Goal: Task Accomplishment & Management: Complete application form

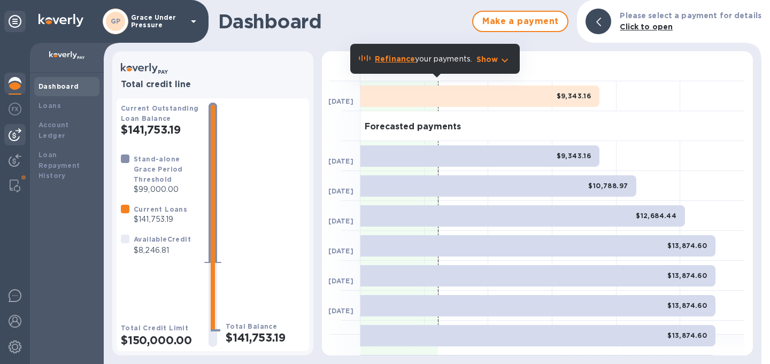
click at [9, 138] on img at bounding box center [15, 134] width 13 height 13
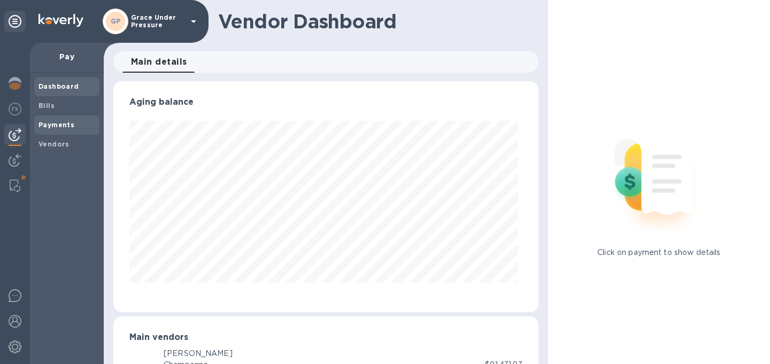
scroll to position [231, 421]
click at [51, 143] on b "Vendors" at bounding box center [53, 144] width 31 height 8
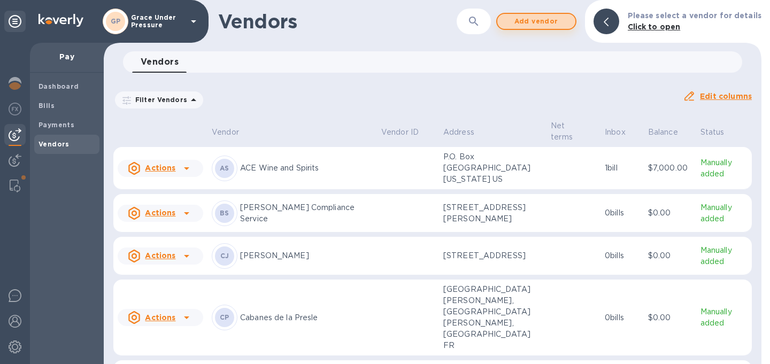
click at [552, 18] on span "Add vendor" at bounding box center [536, 21] width 61 height 13
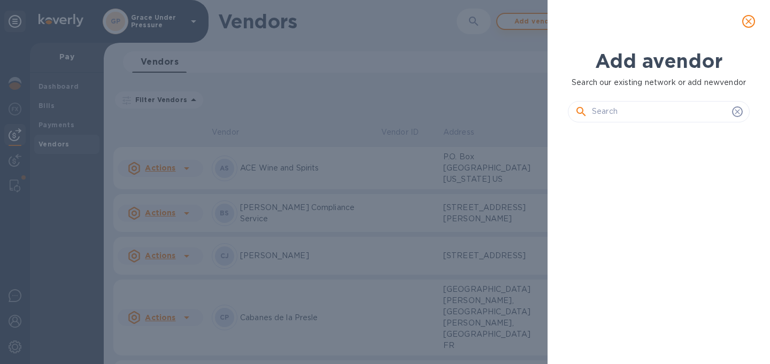
scroll to position [193, 186]
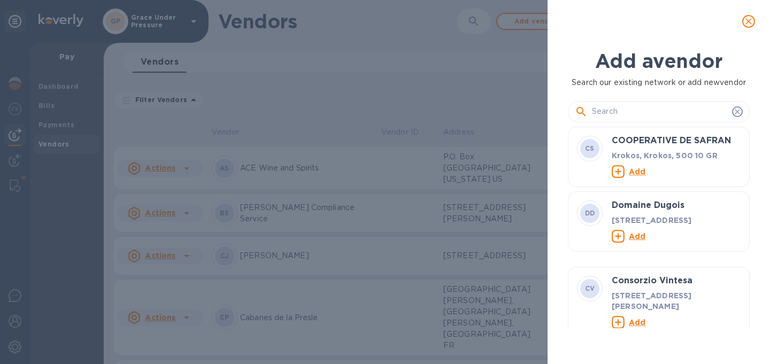
click at [607, 110] on input "text" at bounding box center [660, 112] width 136 height 16
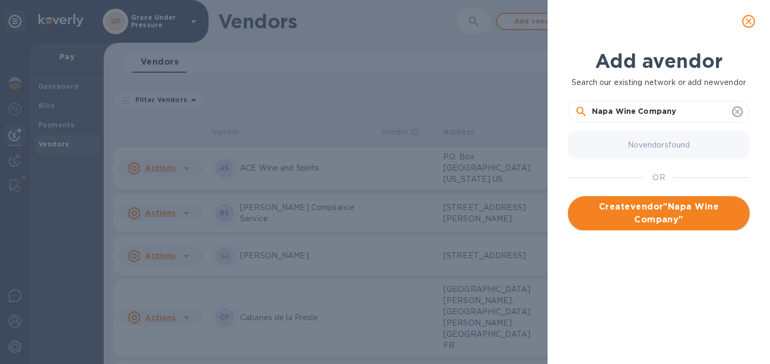
type input "Napa Wine Company"
click at [654, 207] on span "Create vendor " Napa Wine Company "" at bounding box center [658, 213] width 165 height 26
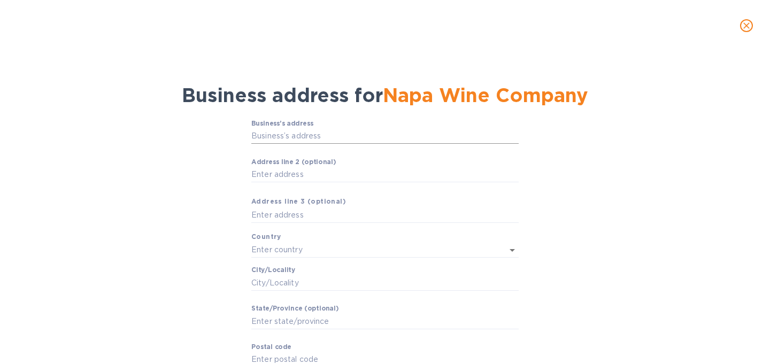
click at [350, 141] on input "Business’s аddress" at bounding box center [384, 136] width 267 height 16
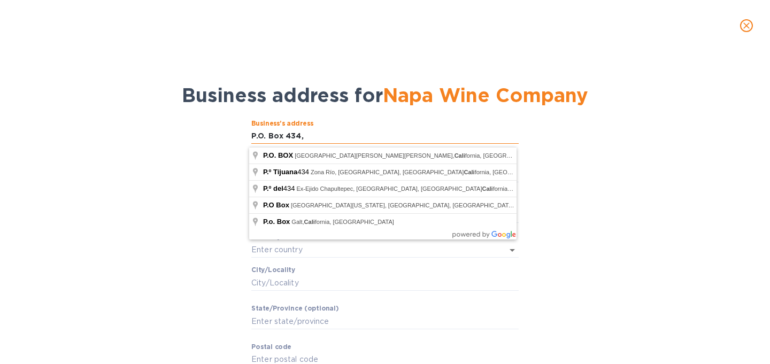
type input "P.O. Box 434"
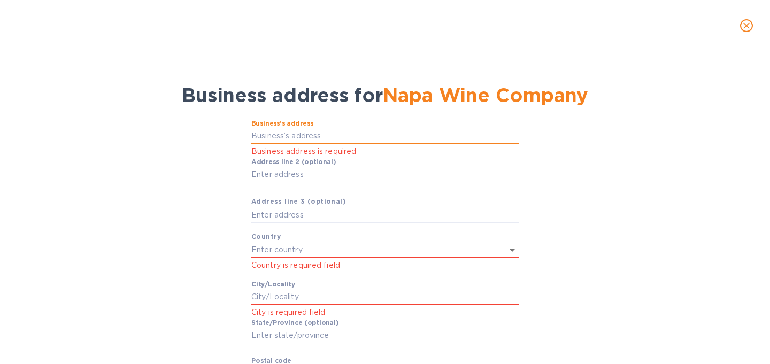
click at [322, 136] on input "Business’s аddress" at bounding box center [384, 136] width 267 height 16
type input "P.O. Box 434, Oakville, CA, 94562"
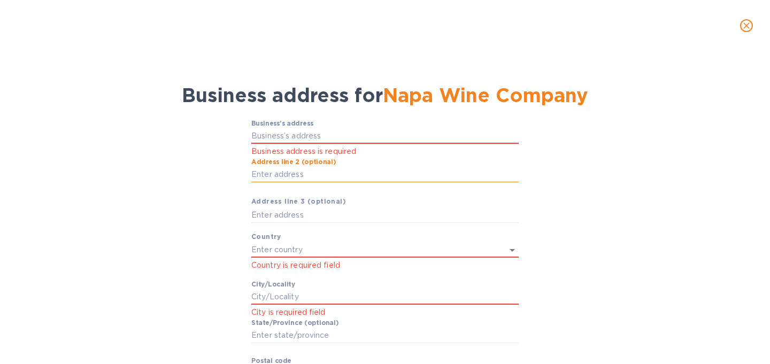
click at [303, 181] on input "Аddress line 2 (optional)" at bounding box center [384, 175] width 267 height 16
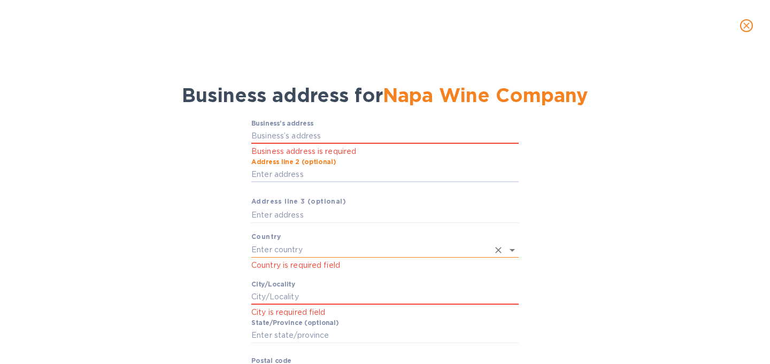
click at [269, 251] on input "text" at bounding box center [369, 250] width 237 height 16
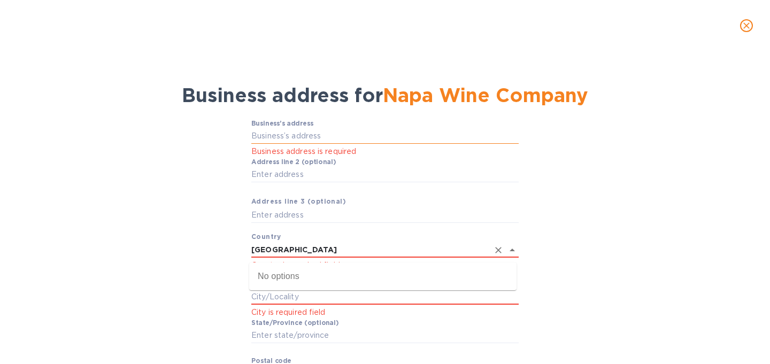
type input "USA"
click at [291, 144] on input "Business’s аddress" at bounding box center [384, 136] width 267 height 16
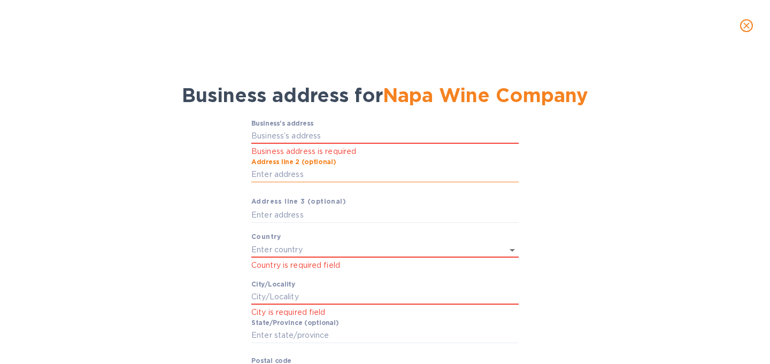
click at [281, 175] on input "Аddress line 2 (optional)" at bounding box center [384, 175] width 267 height 16
click at [306, 181] on input "P.O. Box" at bounding box center [384, 175] width 267 height 16
type input "P.O. Box 434"
click at [297, 219] on input "text" at bounding box center [384, 215] width 267 height 16
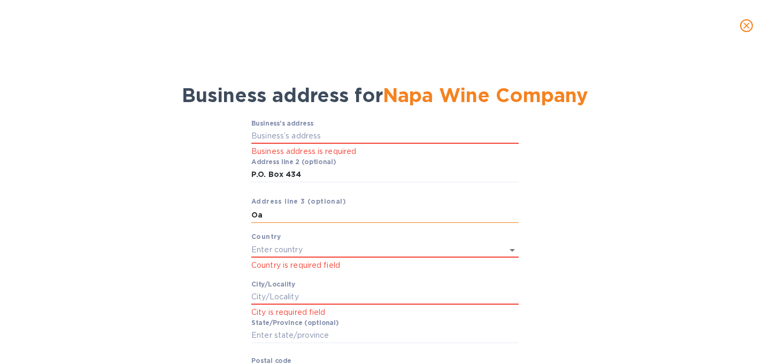
type input "O"
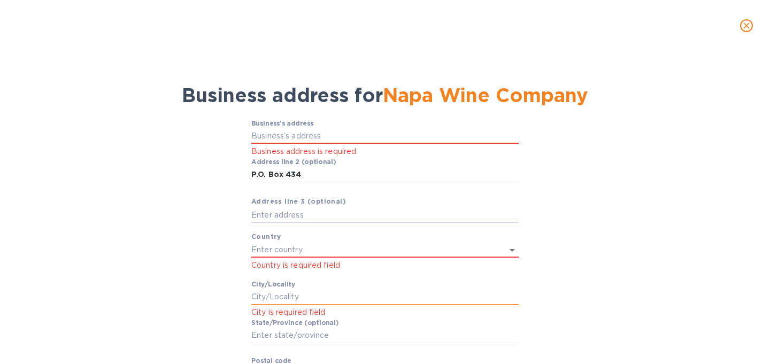
click at [275, 298] on input "Сity/Locаlity" at bounding box center [384, 297] width 267 height 16
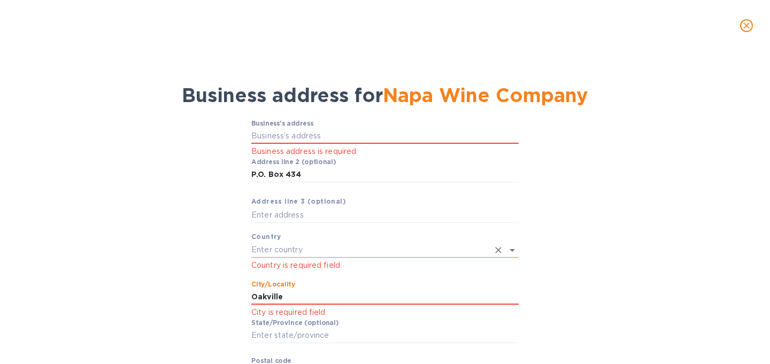
type input "Oakville"
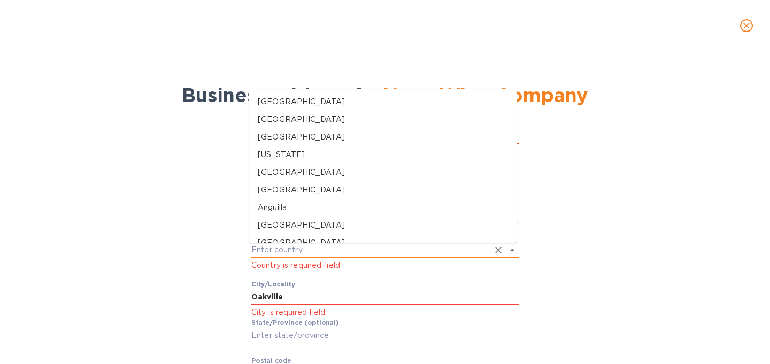
click at [296, 250] on input "text" at bounding box center [369, 250] width 237 height 16
type input "I"
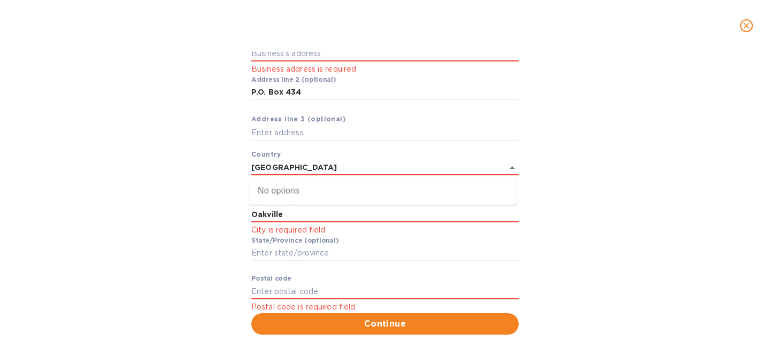
scroll to position [89, 0]
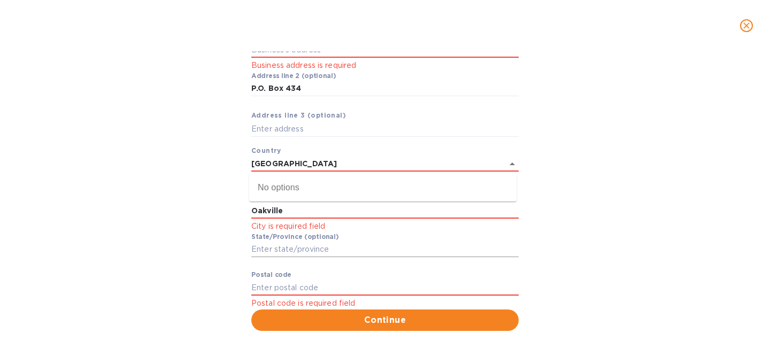
type input "USA"
click at [296, 249] on input "Stаte/Province (optional)" at bounding box center [384, 250] width 267 height 16
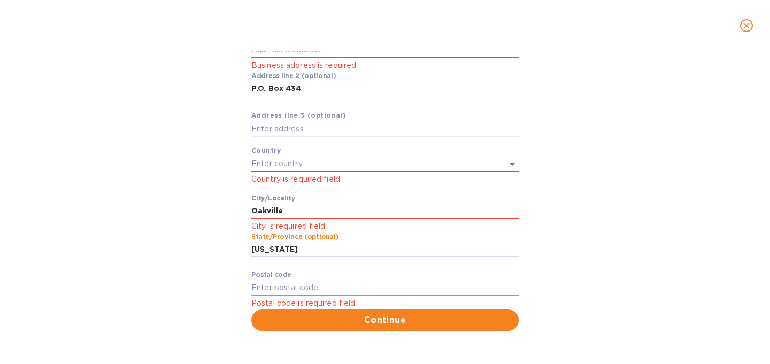
type input "California"
click at [279, 286] on input "Pоstal cоde" at bounding box center [384, 288] width 267 height 16
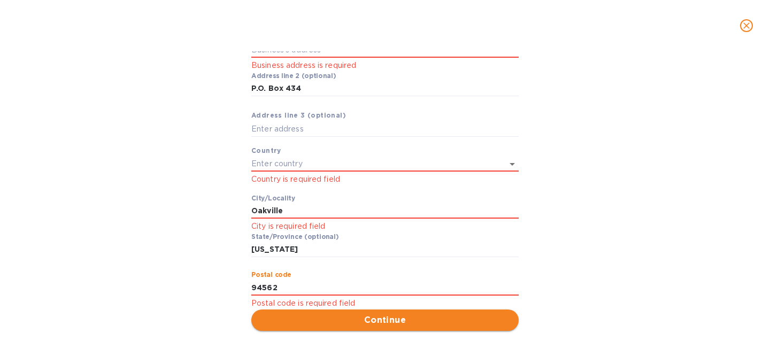
type input "94562"
click at [339, 318] on span "Continue" at bounding box center [385, 320] width 250 height 13
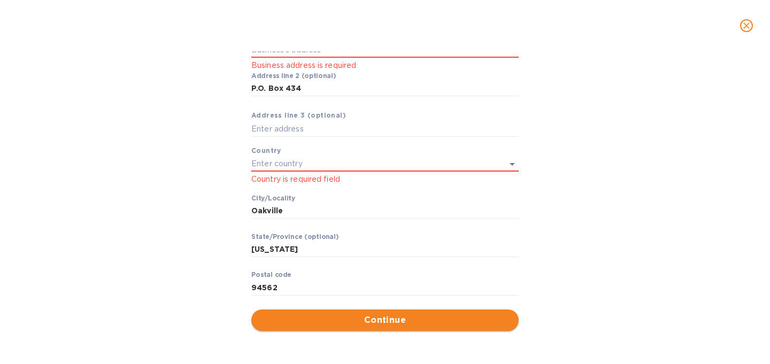
click at [339, 318] on span "Continue" at bounding box center [385, 320] width 250 height 13
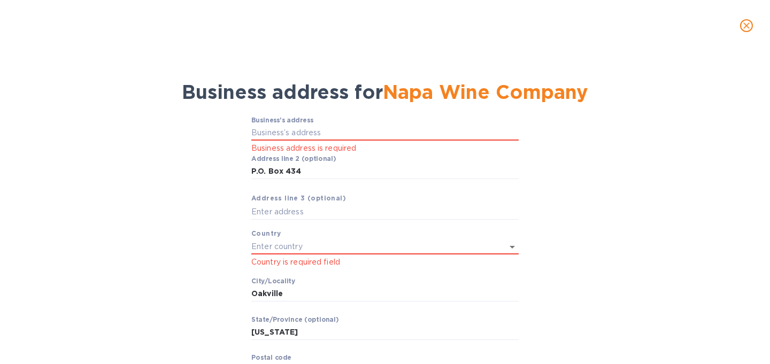
scroll to position [0, 0]
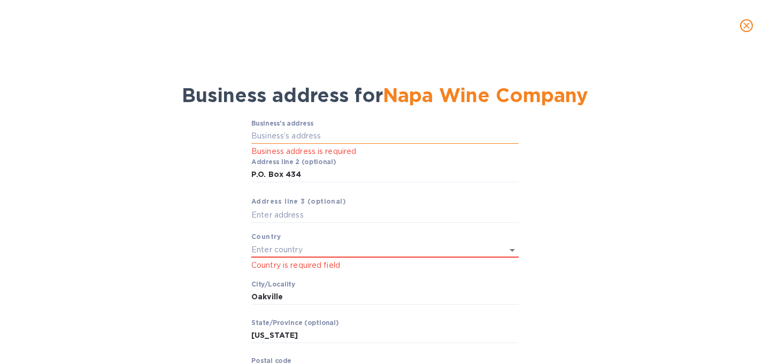
click at [308, 140] on input "Business’s аddress" at bounding box center [384, 136] width 267 height 16
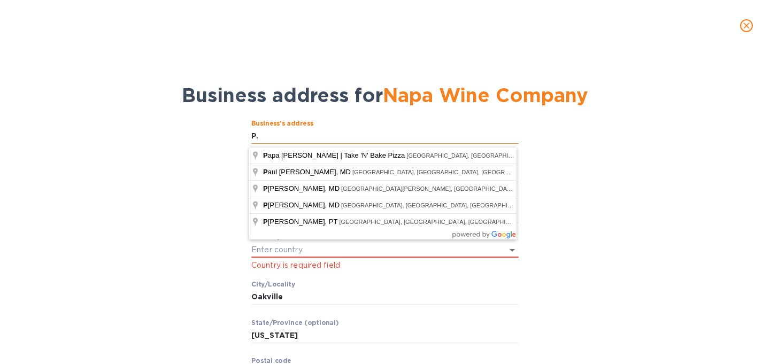
type input "P"
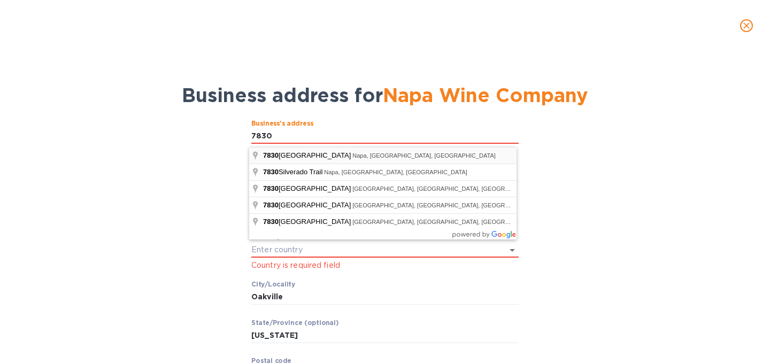
type input "7830 Saint Helena Highway"
type input "United States"
type input "Napa"
type input "CA"
type input "94558"
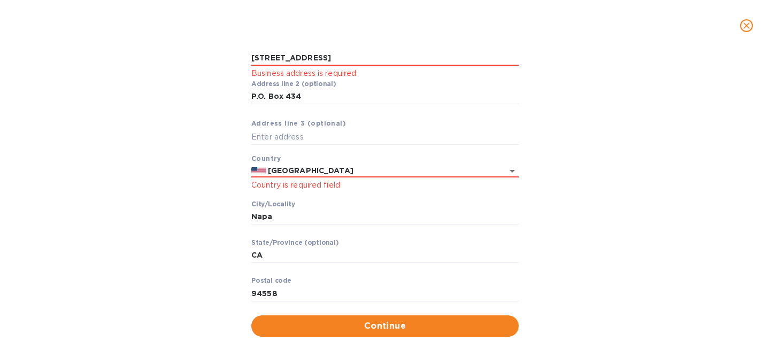
scroll to position [75, 0]
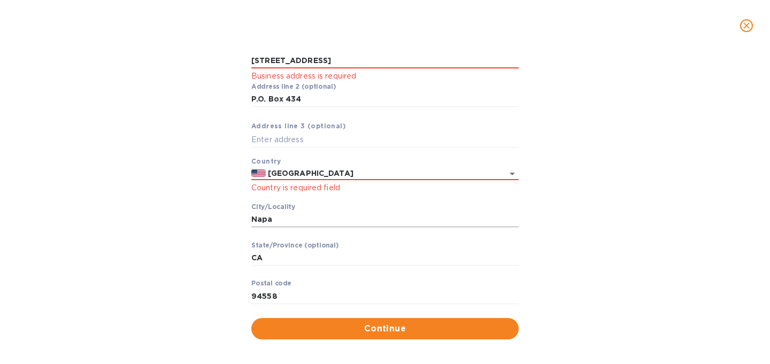
click at [315, 225] on input "Napa" at bounding box center [384, 220] width 267 height 16
type input "N"
type input "Oakville"
click at [291, 302] on input "94558" at bounding box center [384, 296] width 267 height 16
type input "94562"
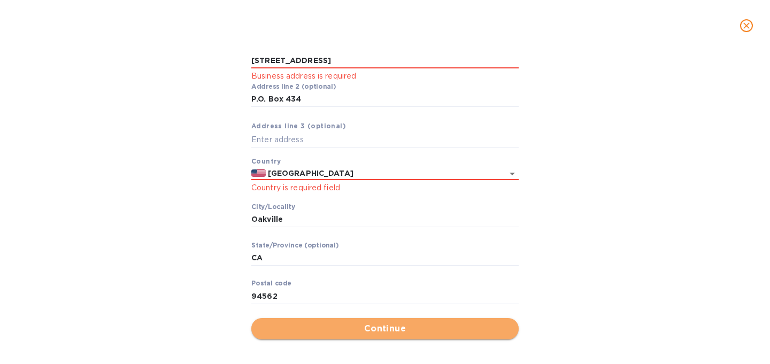
click at [323, 334] on span "Continue" at bounding box center [385, 328] width 250 height 13
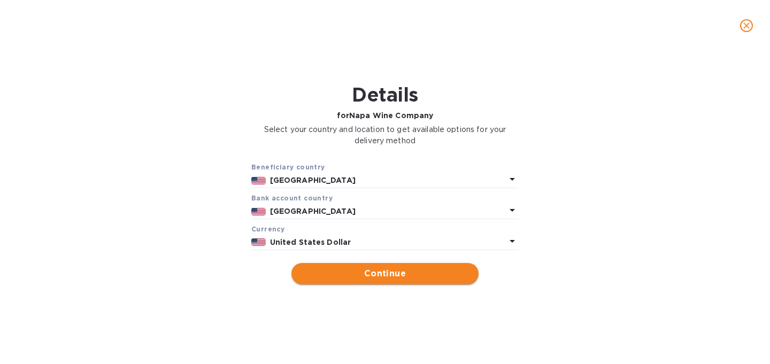
click at [387, 280] on span "Continue" at bounding box center [385, 273] width 170 height 13
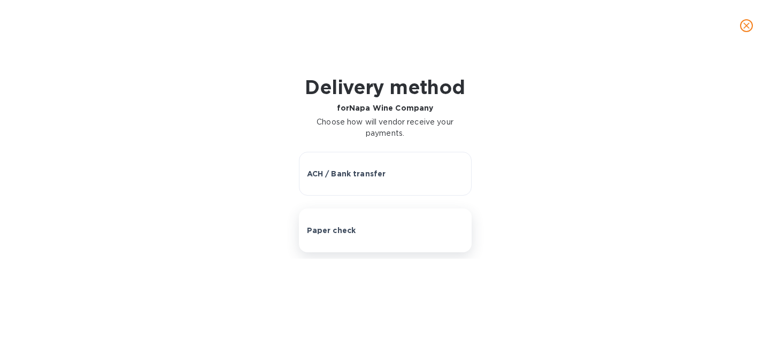
click at [387, 236] on div "Paper check" at bounding box center [385, 230] width 157 height 11
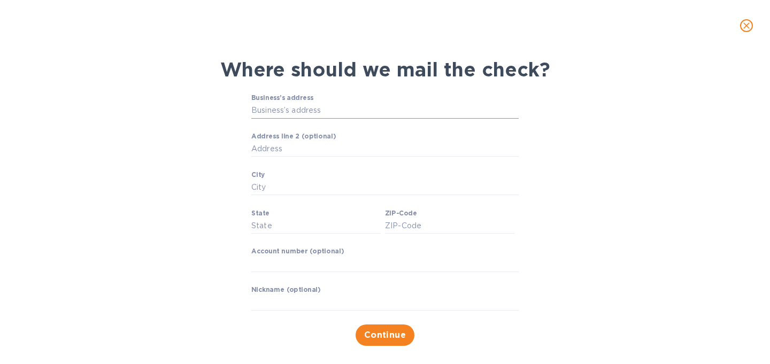
click at [318, 113] on input "Business’s address" at bounding box center [384, 111] width 267 height 16
type input "P.O. Box 434, Oakville, CA, 94562"
click at [335, 190] on input "City" at bounding box center [384, 188] width 267 height 16
type input "Oakville"
type input "California"
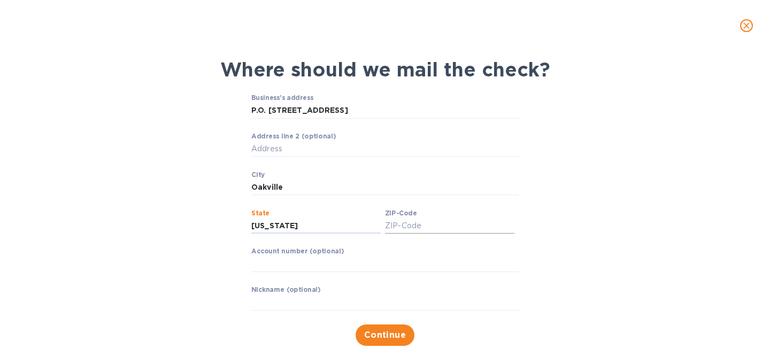
click at [424, 226] on input "ZIP-Code" at bounding box center [449, 226] width 129 height 16
type input "94562"
click at [391, 114] on input "P.O. Box 434, Oakville, CA, 94562" at bounding box center [384, 111] width 267 height 16
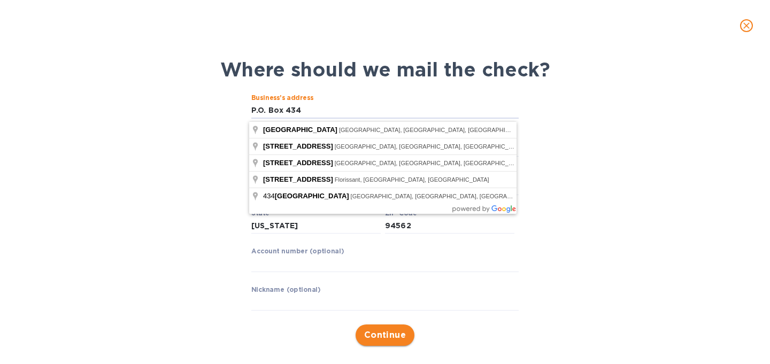
type input "P.O. Box 434"
click at [382, 337] on span "Continue" at bounding box center [385, 335] width 42 height 13
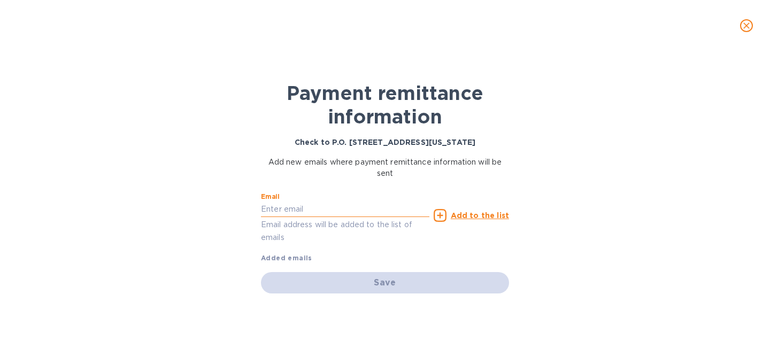
click at [327, 215] on input "text" at bounding box center [345, 210] width 168 height 16
type input "ayala@napawineco.com"
click at [441, 216] on icon at bounding box center [440, 215] width 13 height 13
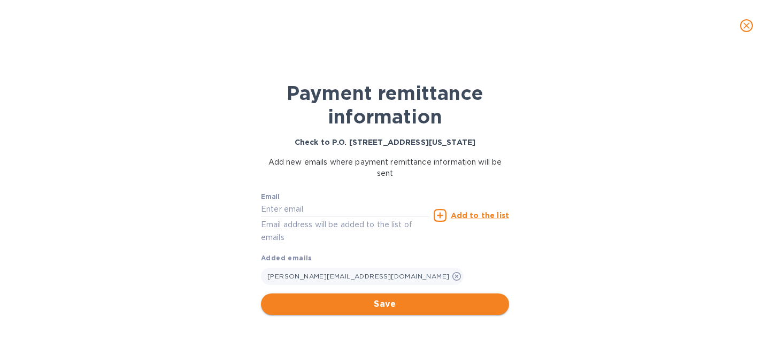
click at [383, 307] on span "Save" at bounding box center [384, 304] width 231 height 13
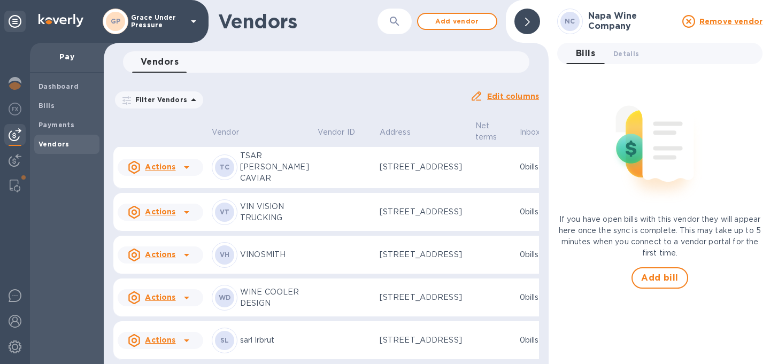
scroll to position [2422, 0]
click at [48, 101] on span "Bills" at bounding box center [46, 106] width 16 height 11
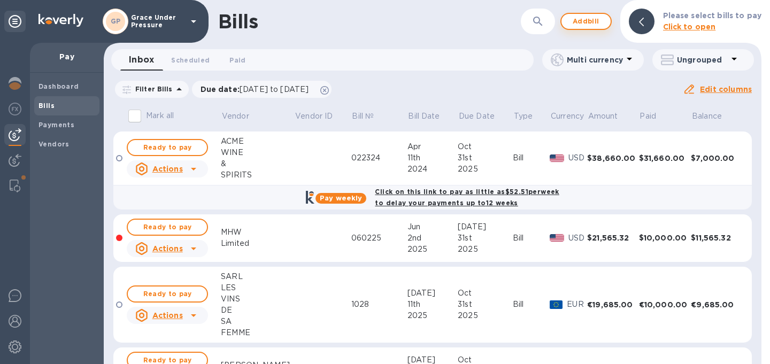
click at [589, 21] on span "Add bill" at bounding box center [586, 21] width 32 height 13
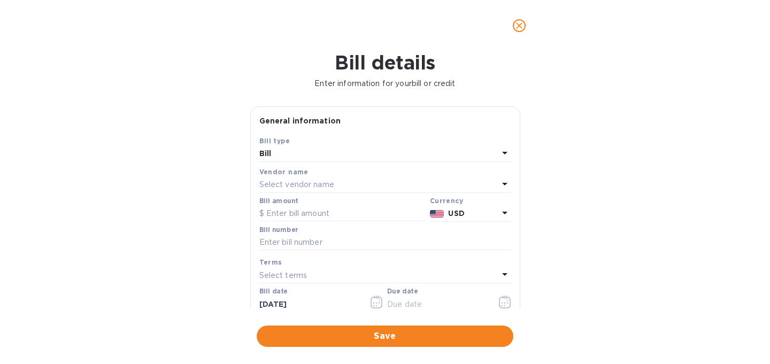
click at [355, 192] on div "Select vendor name" at bounding box center [378, 184] width 239 height 15
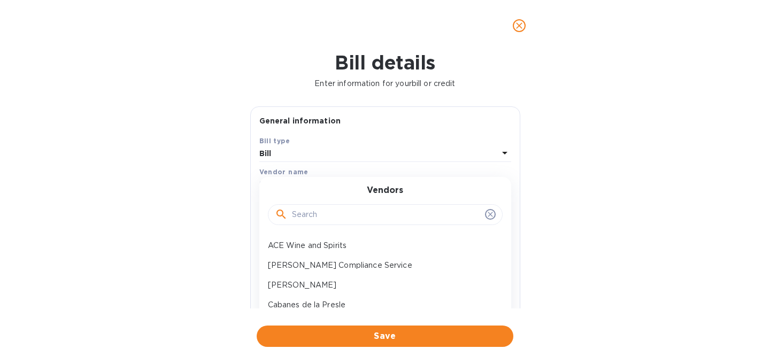
click at [338, 219] on input "text" at bounding box center [386, 215] width 189 height 16
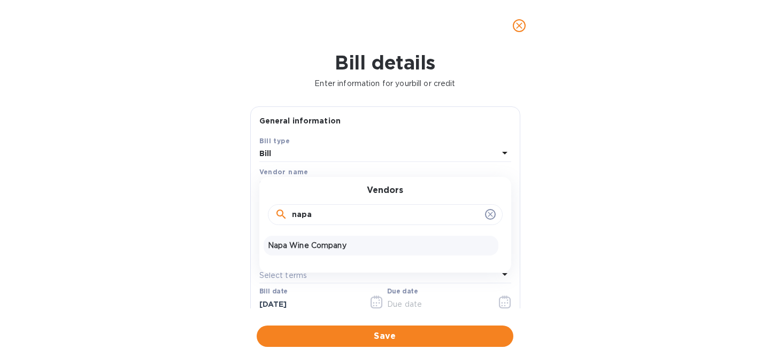
type input "napa"
click at [334, 251] on p "Napa Wine Company" at bounding box center [381, 245] width 226 height 11
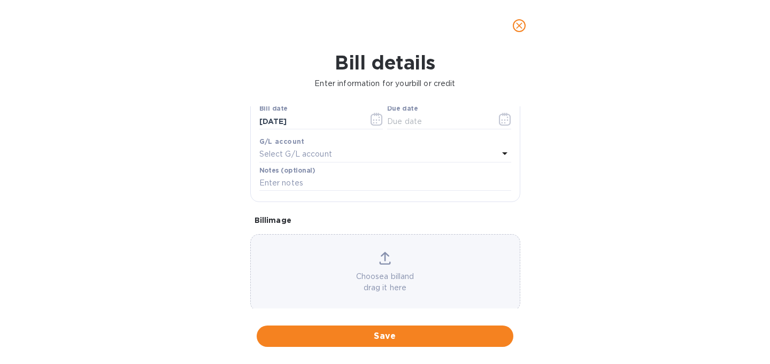
scroll to position [231, 0]
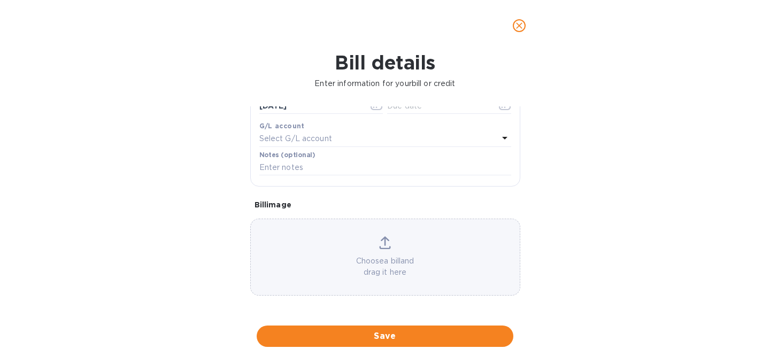
click at [324, 249] on div "Choose a bill and drag it here" at bounding box center [385, 257] width 269 height 42
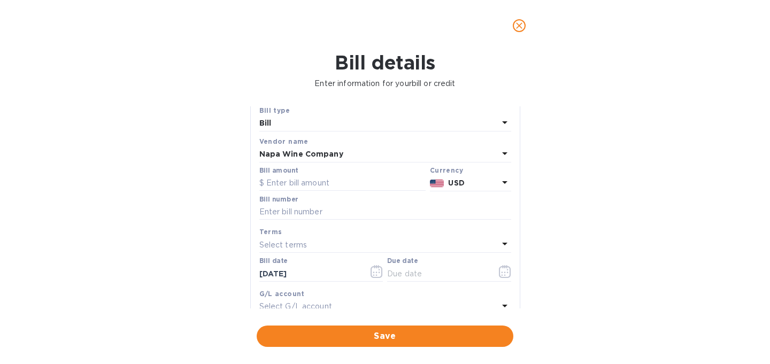
scroll to position [0, 0]
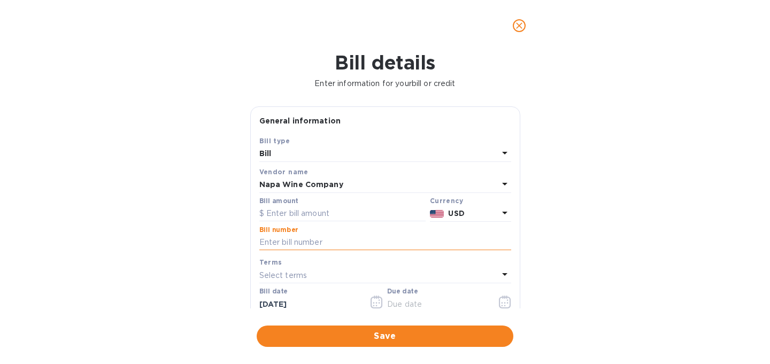
click at [295, 251] on input "text" at bounding box center [385, 243] width 252 height 16
type input "10476"
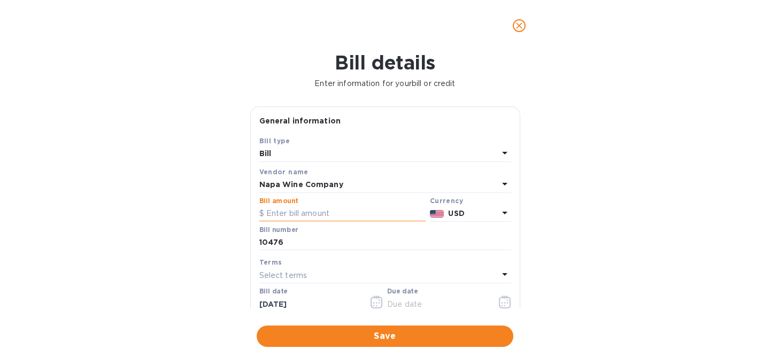
click at [291, 222] on input "text" at bounding box center [342, 214] width 166 height 16
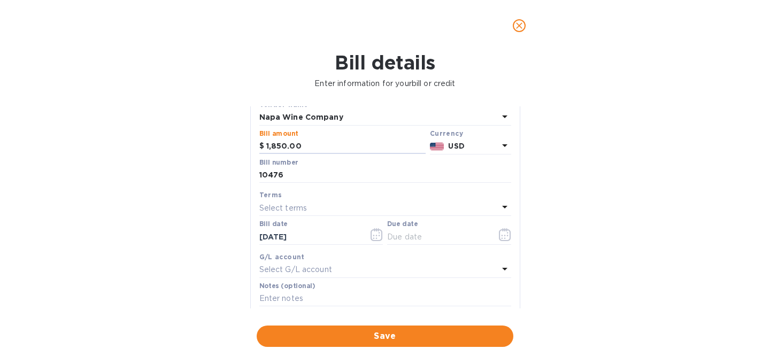
scroll to position [69, 0]
type input "1,850.00"
click at [499, 239] on icon "button" at bounding box center [505, 233] width 12 height 13
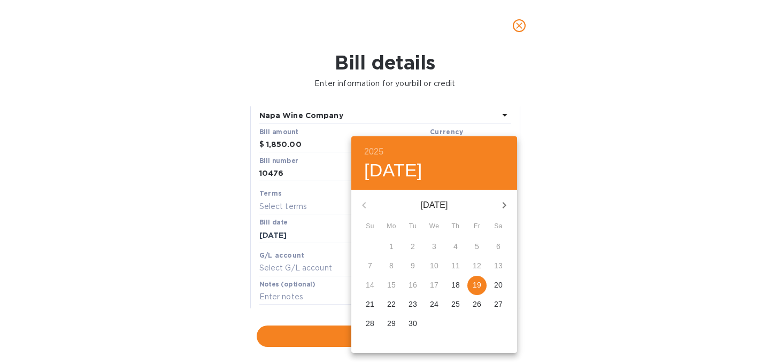
click at [414, 324] on p "30" at bounding box center [412, 323] width 9 height 11
type input "09/30/2025"
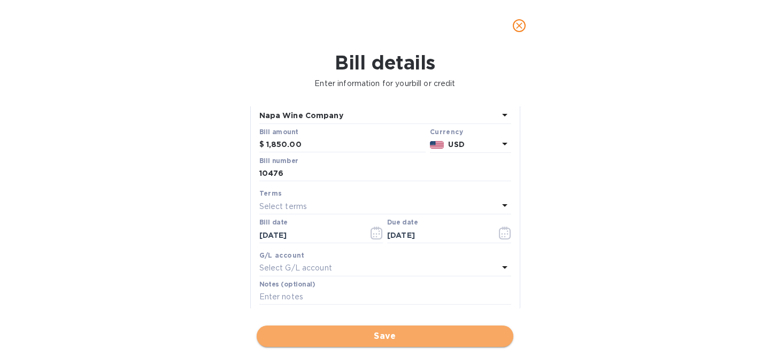
click at [390, 331] on span "Save" at bounding box center [384, 336] width 239 height 13
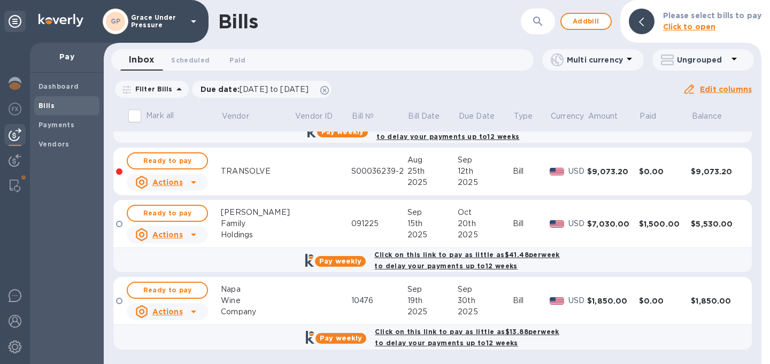
scroll to position [535, 0]
click at [184, 286] on span "Ready to pay" at bounding box center [167, 290] width 62 height 13
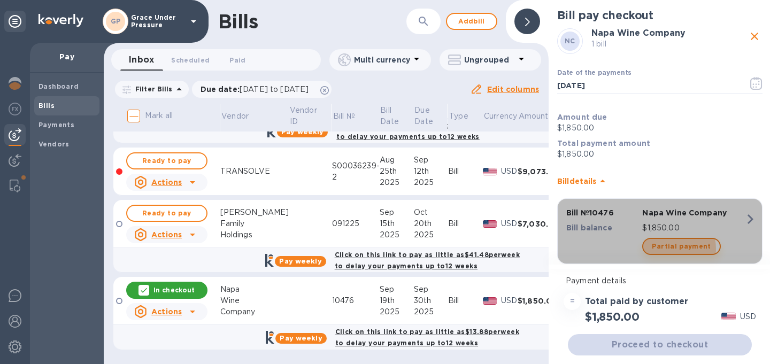
click at [666, 249] on span "Partial payment" at bounding box center [681, 246] width 59 height 13
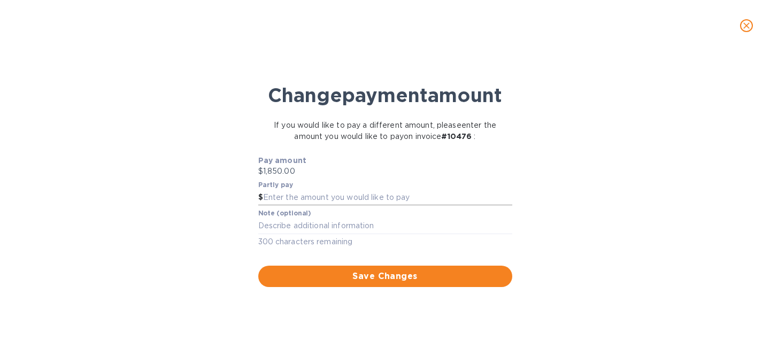
click at [289, 206] on input "text" at bounding box center [387, 198] width 249 height 16
type input "1,000.00"
click at [347, 283] on span "Save Changes" at bounding box center [385, 276] width 237 height 13
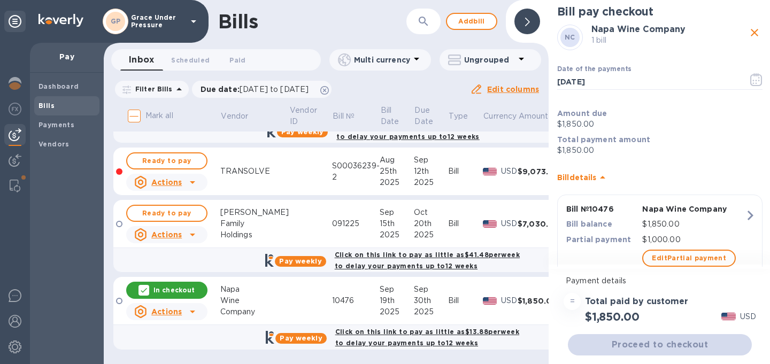
scroll to position [0, 0]
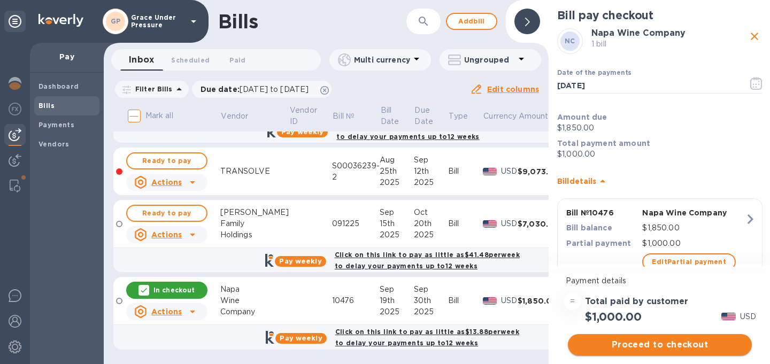
click at [629, 344] on span "Proceed to checkout" at bounding box center [659, 344] width 167 height 13
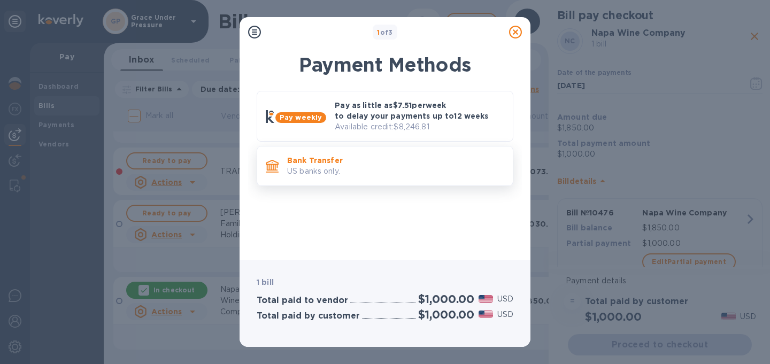
click at [415, 172] on p "US banks only." at bounding box center [395, 171] width 217 height 11
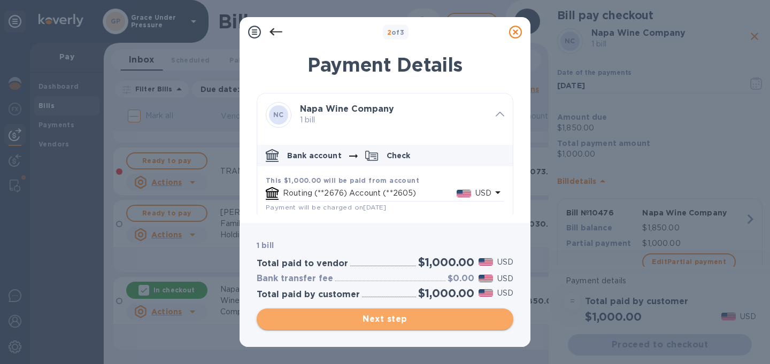
click at [413, 319] on span "Next step" at bounding box center [384, 319] width 239 height 13
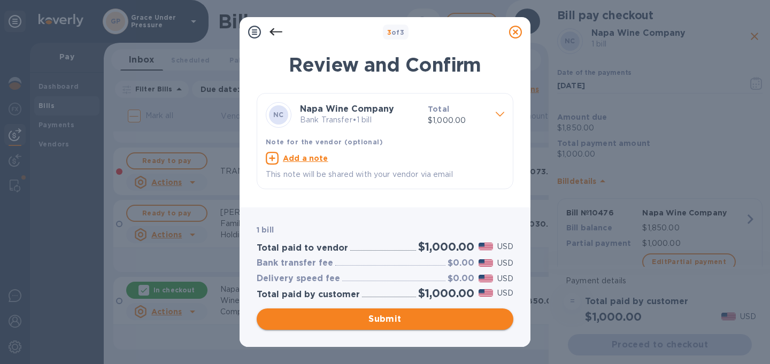
click at [413, 319] on span "Submit" at bounding box center [384, 319] width 239 height 13
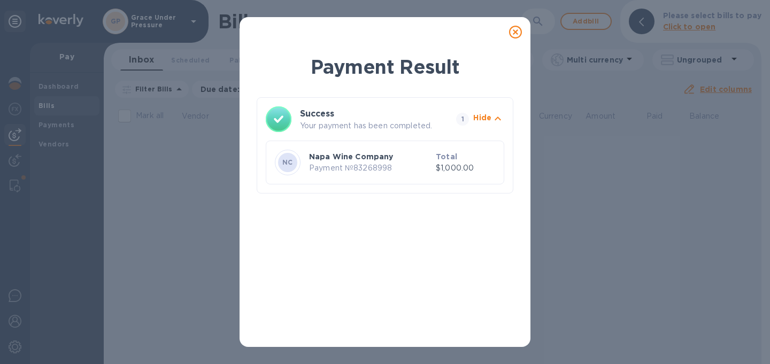
click at [513, 35] on icon at bounding box center [515, 32] width 13 height 13
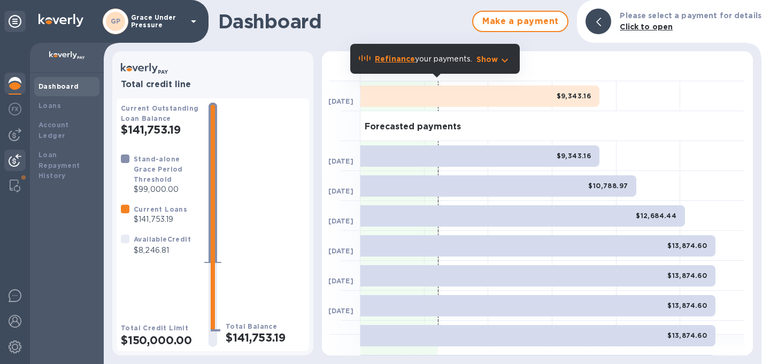
click at [16, 163] on img at bounding box center [15, 160] width 13 height 13
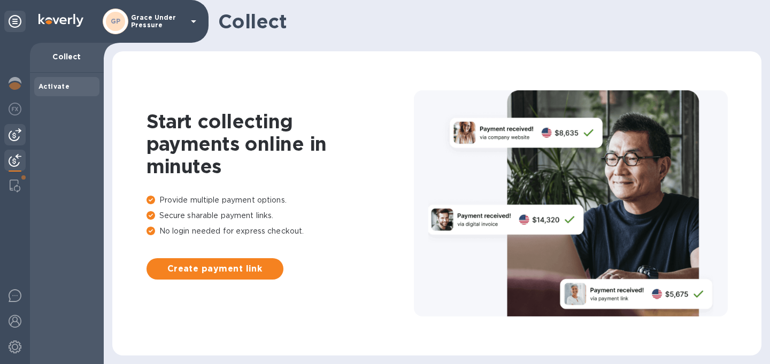
click at [12, 137] on img at bounding box center [15, 134] width 13 height 13
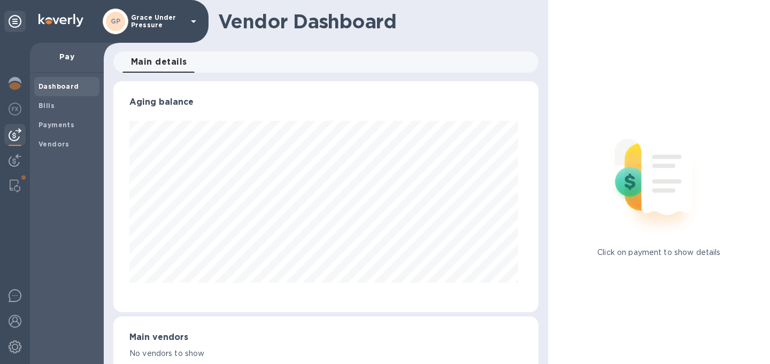
scroll to position [231, 421]
click at [43, 105] on b "Bills" at bounding box center [46, 106] width 16 height 8
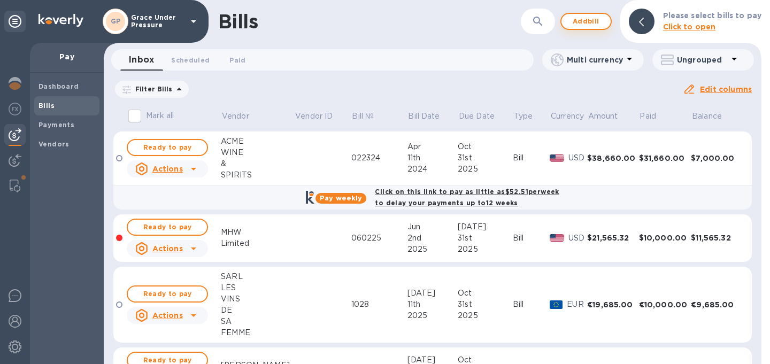
click at [589, 21] on span "Add bill" at bounding box center [586, 21] width 32 height 13
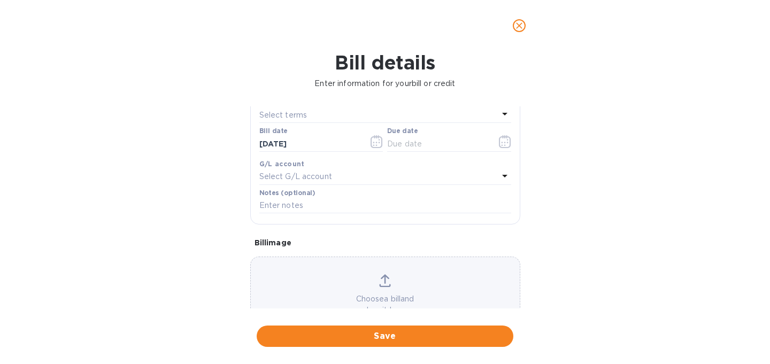
scroll to position [231, 0]
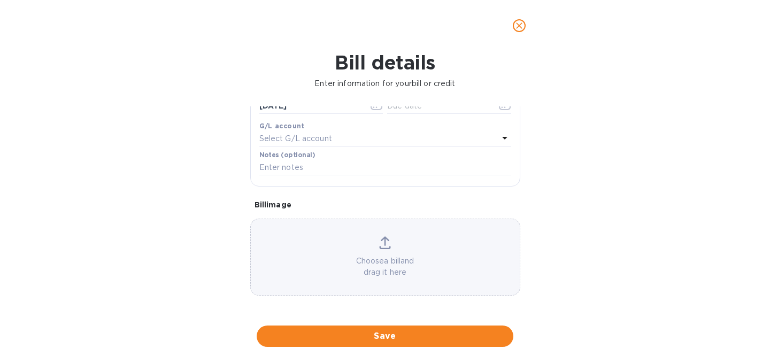
click at [351, 251] on div "Choose a bill and drag it here" at bounding box center [385, 257] width 269 height 42
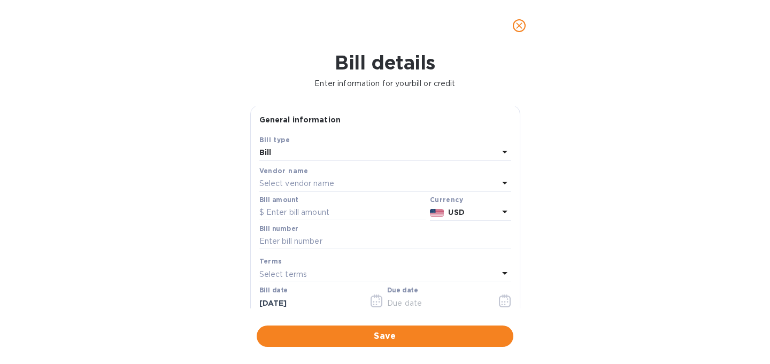
scroll to position [0, 0]
click at [362, 192] on div "Select vendor name" at bounding box center [378, 184] width 239 height 15
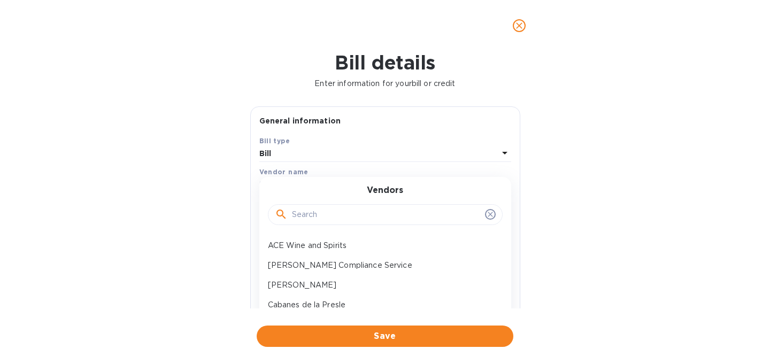
click at [334, 217] on input "text" at bounding box center [386, 215] width 189 height 16
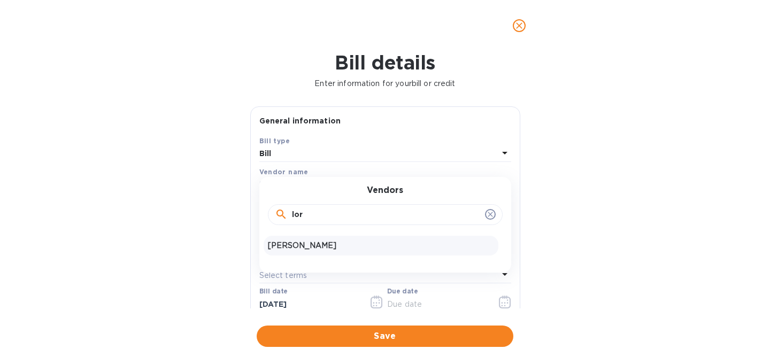
type input "lor"
click at [342, 251] on p "[PERSON_NAME]" at bounding box center [381, 245] width 226 height 11
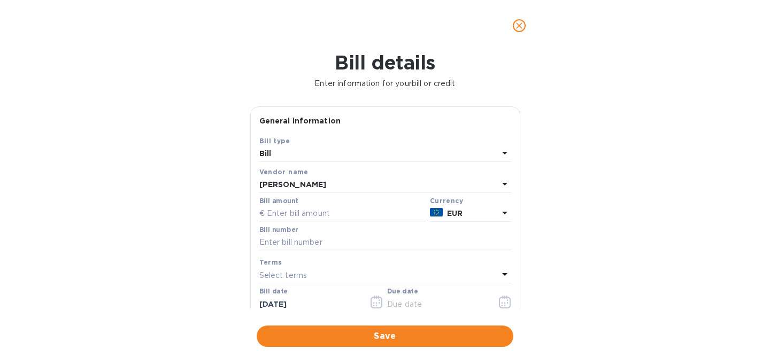
click at [321, 222] on input "text" at bounding box center [342, 214] width 166 height 16
click at [336, 221] on input "text" at bounding box center [342, 213] width 166 height 16
type input "305"
click at [308, 250] on input "text" at bounding box center [385, 242] width 252 height 16
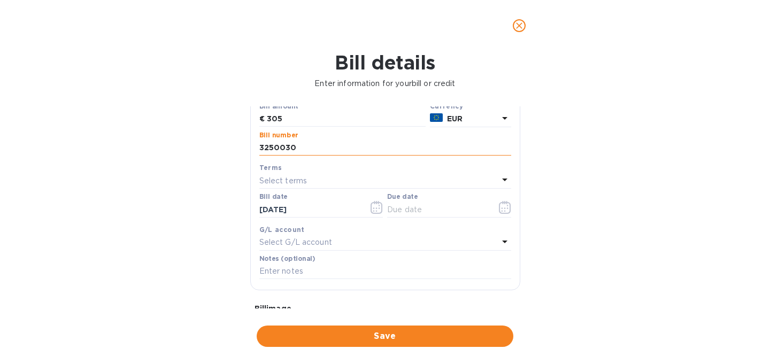
scroll to position [98, 0]
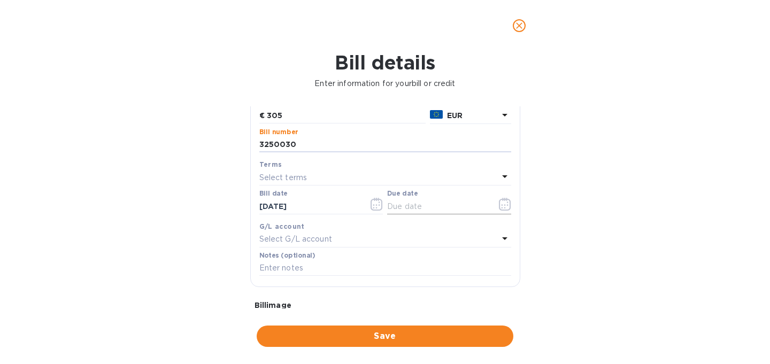
type input "3250030"
click at [499, 211] on icon "button" at bounding box center [505, 204] width 12 height 13
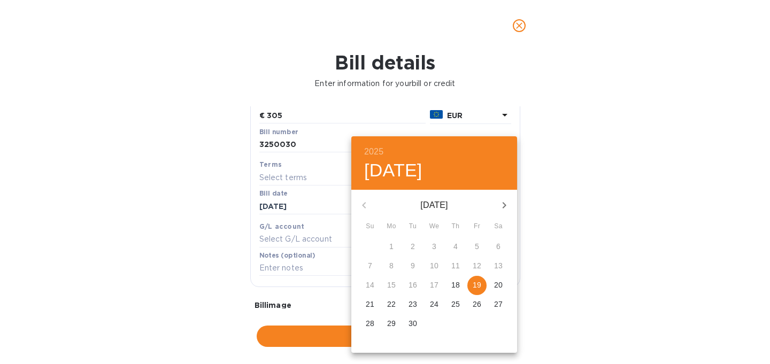
click at [476, 288] on p "19" at bounding box center [477, 285] width 9 height 11
type input "[DATE]"
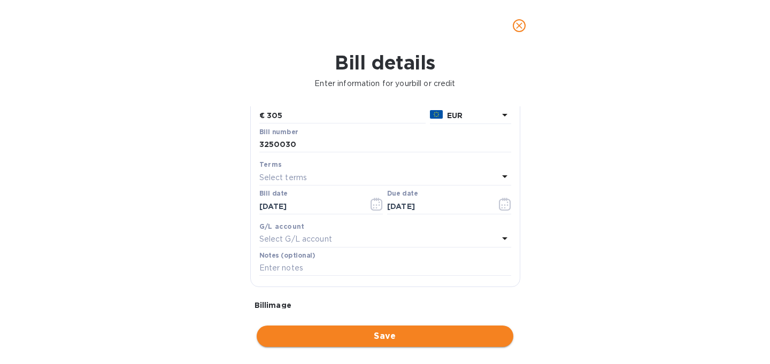
click at [421, 333] on span "Save" at bounding box center [384, 336] width 239 height 13
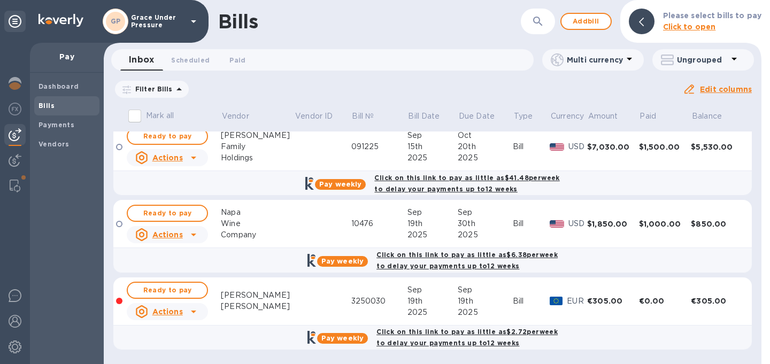
scroll to position [616, 0]
click at [187, 288] on span "Ready to pay" at bounding box center [167, 290] width 62 height 13
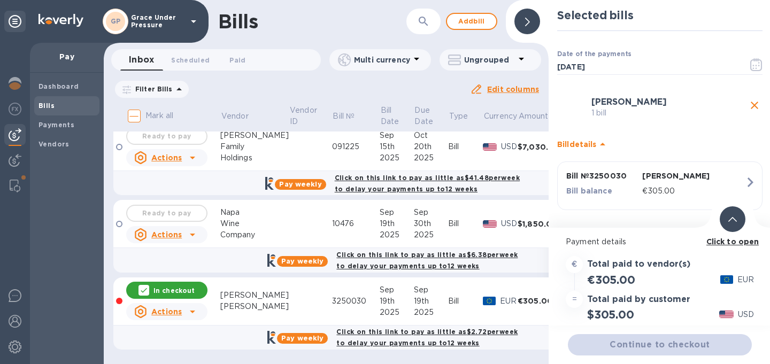
scroll to position [622, 0]
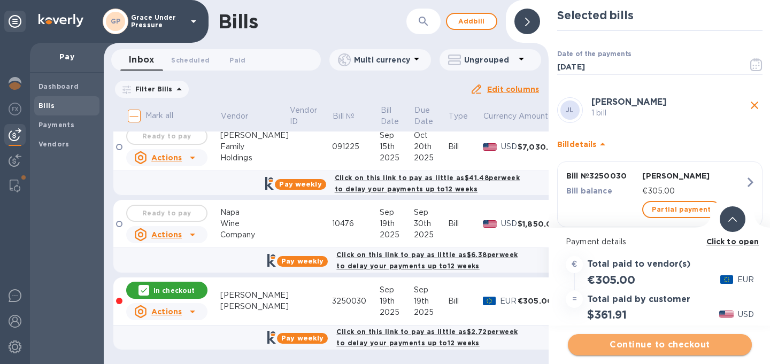
click at [645, 345] on span "Continue to checkout" at bounding box center [659, 344] width 167 height 13
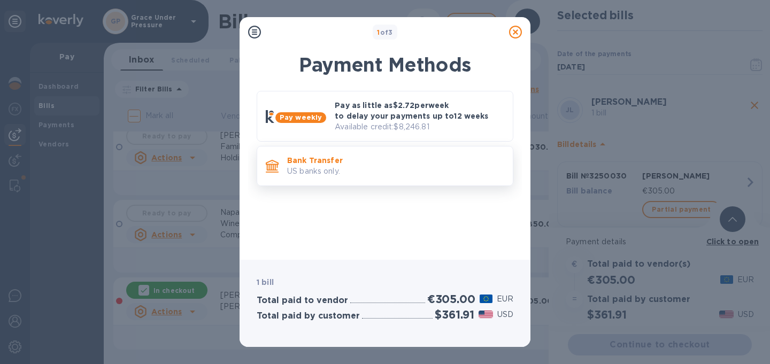
click at [421, 173] on p "US banks only." at bounding box center [395, 171] width 217 height 11
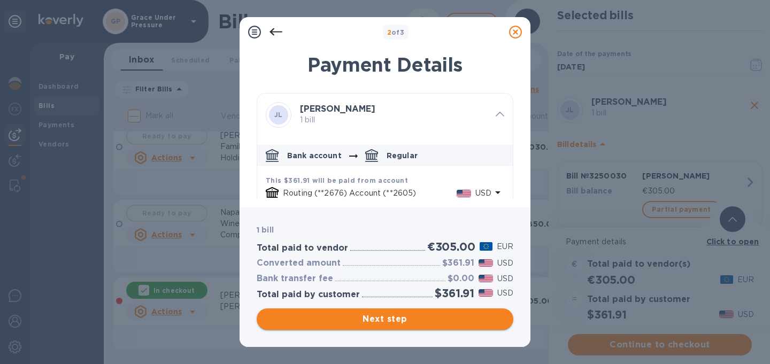
click at [432, 318] on span "Next step" at bounding box center [384, 319] width 239 height 13
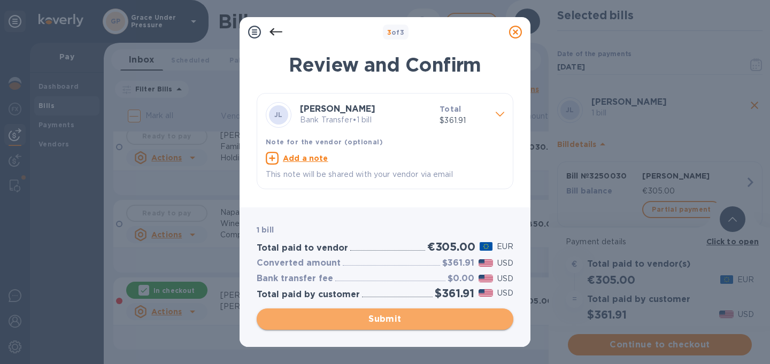
click at [432, 318] on span "Submit" at bounding box center [384, 319] width 239 height 13
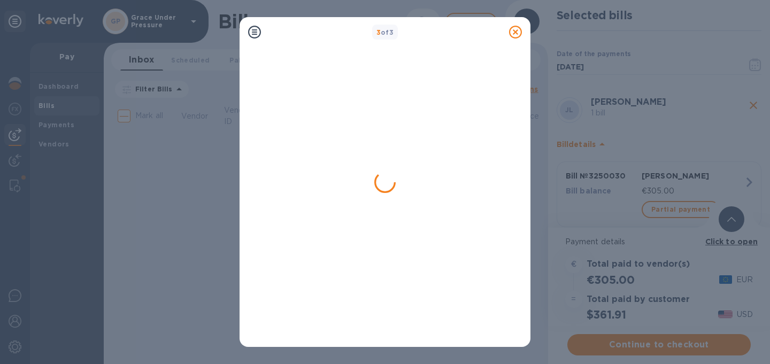
scroll to position [0, 0]
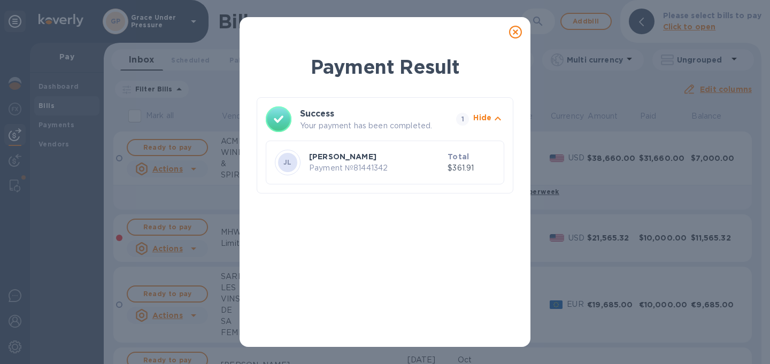
click at [513, 30] on icon at bounding box center [515, 32] width 13 height 13
